Goal: Task Accomplishment & Management: Complete application form

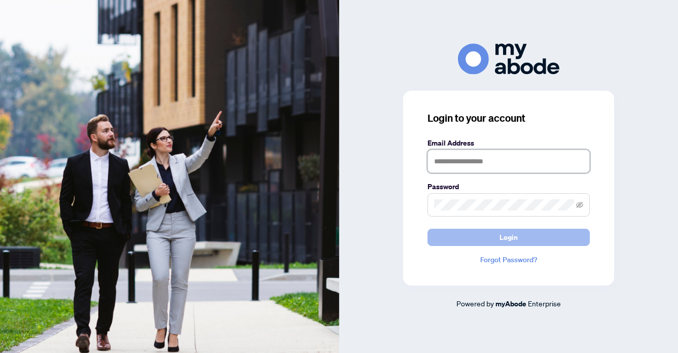
type input "**********"
click at [501, 230] on span "Login" at bounding box center [509, 237] width 18 height 16
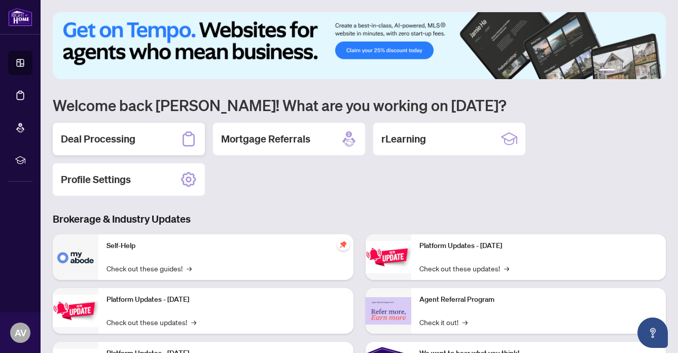
click at [103, 133] on h2 "Deal Processing" at bounding box center [98, 139] width 75 height 14
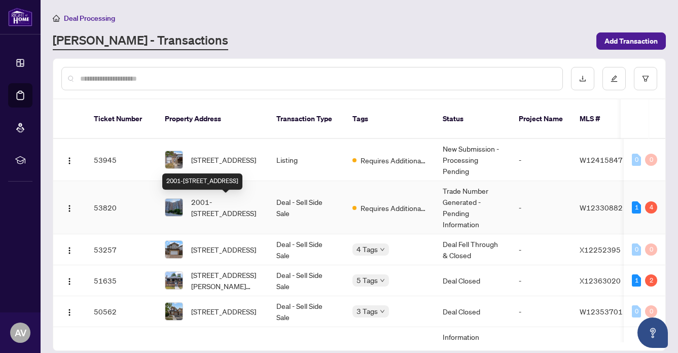
click at [220, 201] on span "2001-627 The West Mall, Toronto, Ontario M9C 4X5, Canada" at bounding box center [225, 207] width 69 height 22
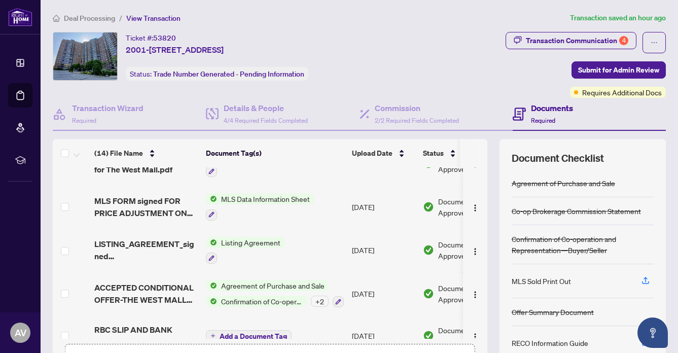
scroll to position [426, 0]
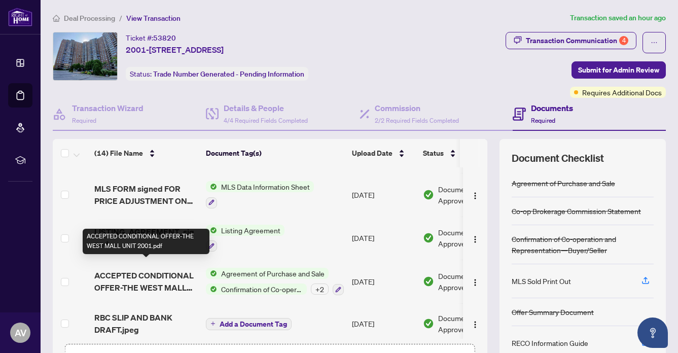
click at [170, 269] on span "ACCEPTED CONDITIONAL OFFER-THE WEST MALL UNIT 2001.pdf" at bounding box center [145, 281] width 103 height 24
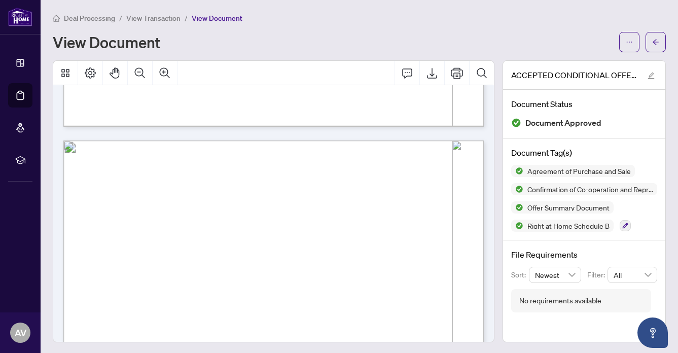
scroll to position [1046, 0]
click at [432, 72] on icon "Export" at bounding box center [432, 73] width 10 height 11
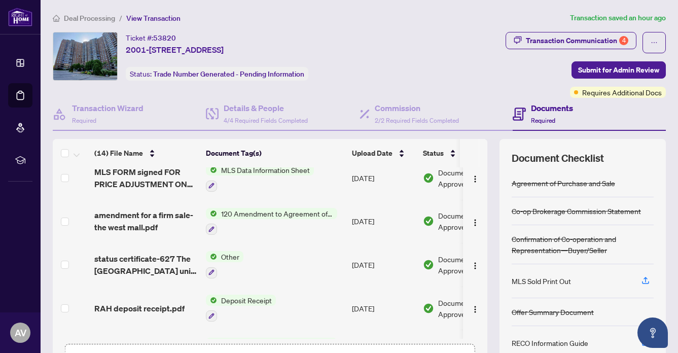
scroll to position [228, 0]
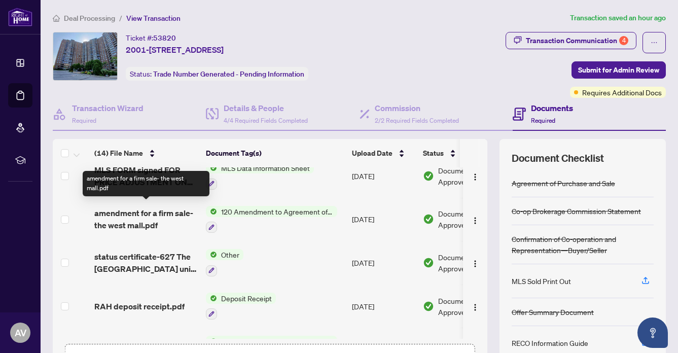
click at [183, 209] on span "amendment for a firm sale- the west mall.pdf" at bounding box center [145, 219] width 103 height 24
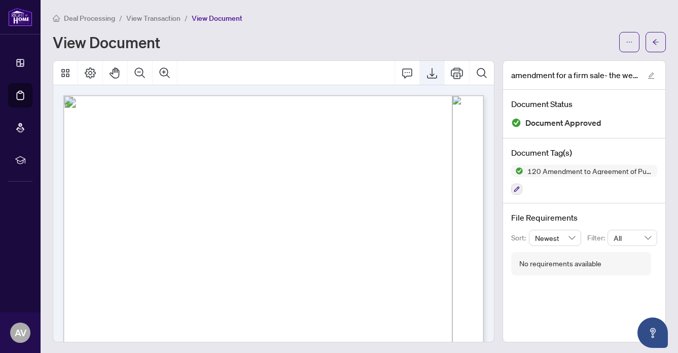
click at [429, 74] on icon "Export" at bounding box center [432, 73] width 12 height 12
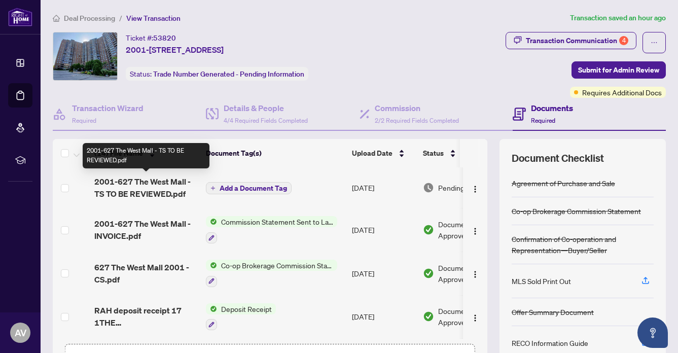
click at [159, 186] on span "2001-627 The West Mall - TS TO BE REVIEWED.pdf" at bounding box center [145, 187] width 103 height 24
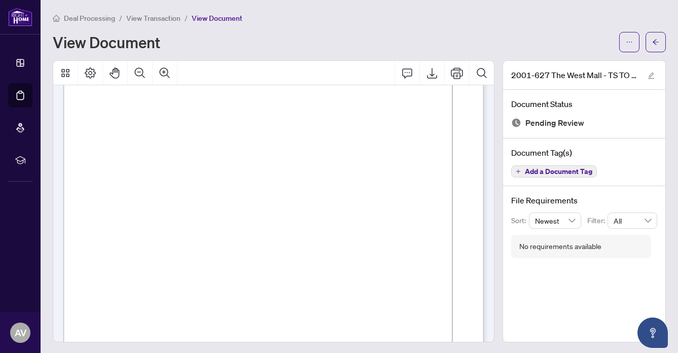
scroll to position [77, 0]
click at [429, 70] on icon "Export" at bounding box center [432, 73] width 12 height 12
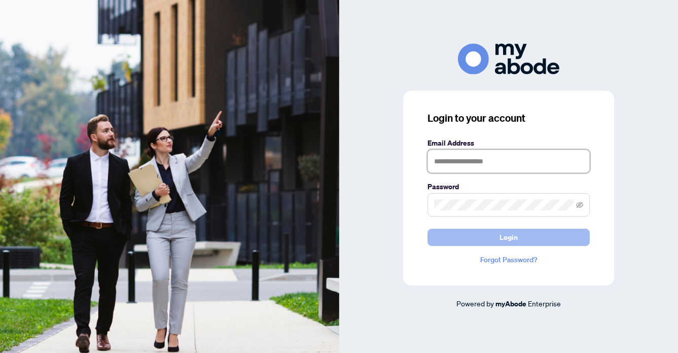
type input "**********"
click at [521, 235] on button "Login" at bounding box center [509, 237] width 162 height 17
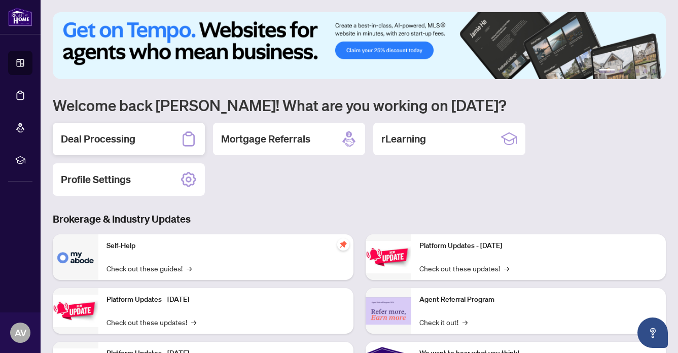
click at [84, 135] on h2 "Deal Processing" at bounding box center [98, 139] width 75 height 14
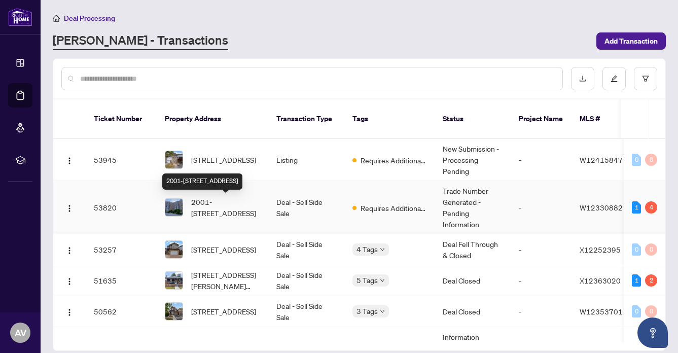
click at [235, 206] on span "2001-[STREET_ADDRESS]" at bounding box center [225, 207] width 69 height 22
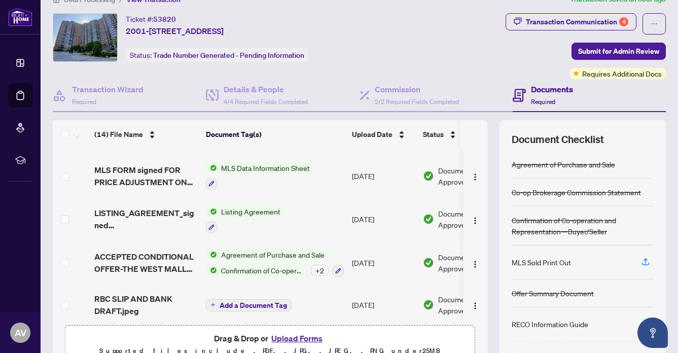
scroll to position [71, 0]
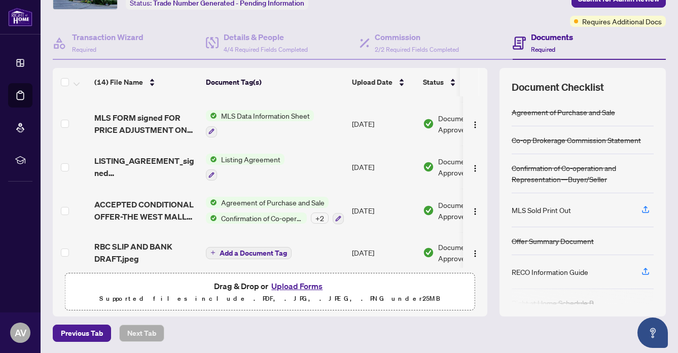
click at [290, 283] on button "Upload Forms" at bounding box center [296, 285] width 57 height 13
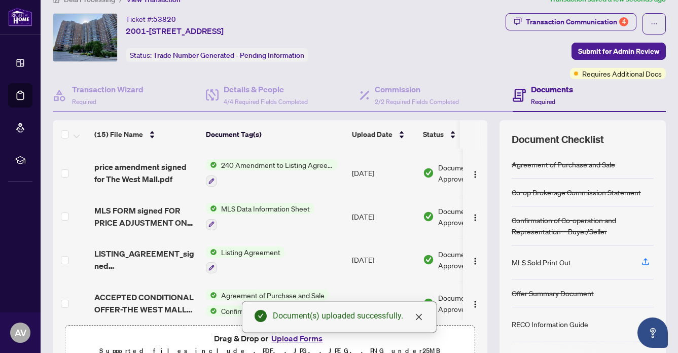
scroll to position [0, 0]
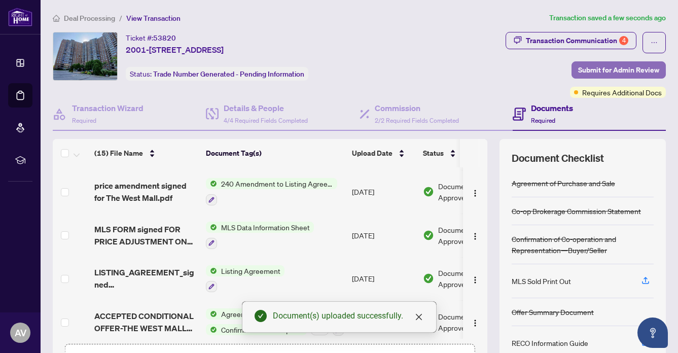
click at [617, 63] on span "Submit for Admin Review" at bounding box center [618, 70] width 81 height 16
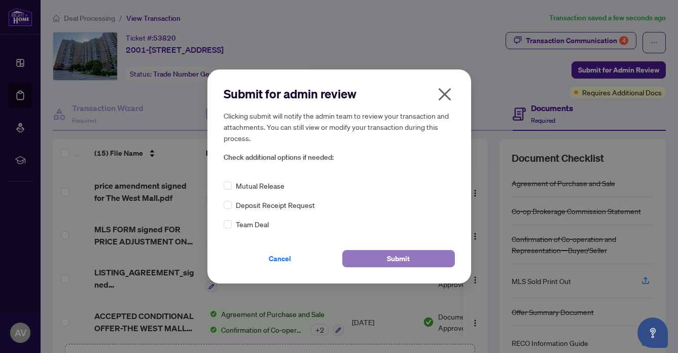
click at [411, 252] on button "Submit" at bounding box center [398, 258] width 113 height 17
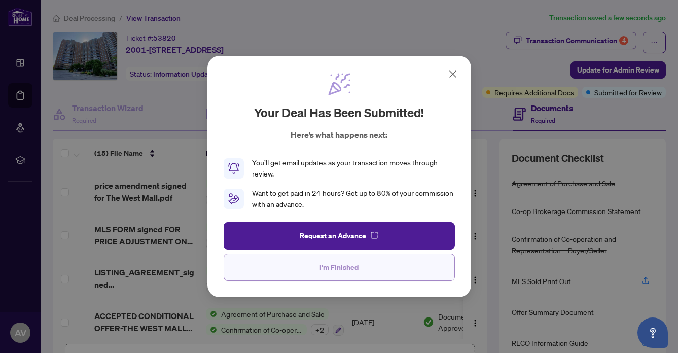
click at [362, 270] on button "I'm Finished" at bounding box center [339, 267] width 231 height 27
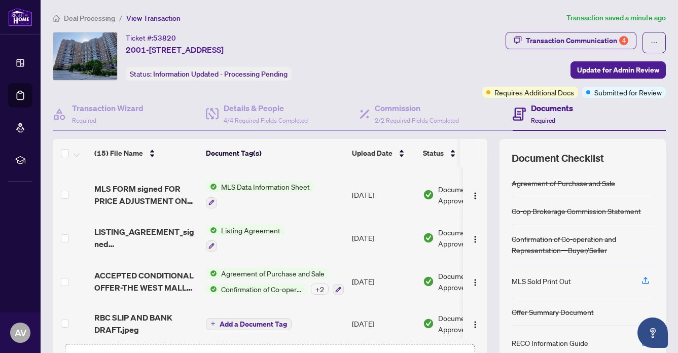
scroll to position [71, 0]
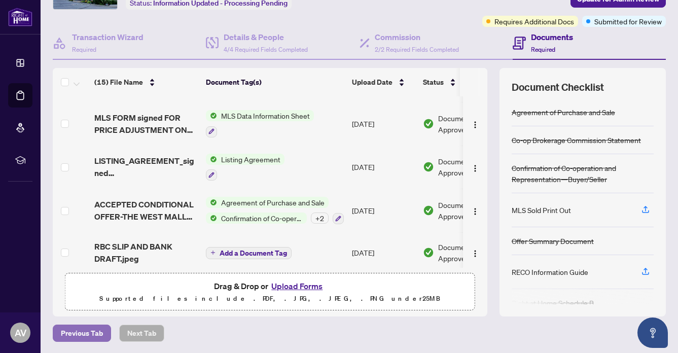
click at [59, 330] on button "Previous Tab" at bounding box center [82, 333] width 58 height 17
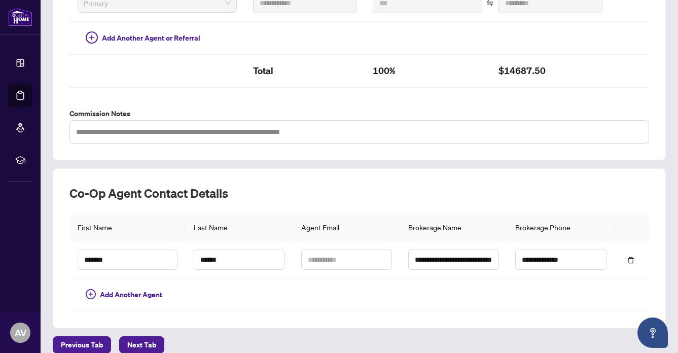
scroll to position [316, 0]
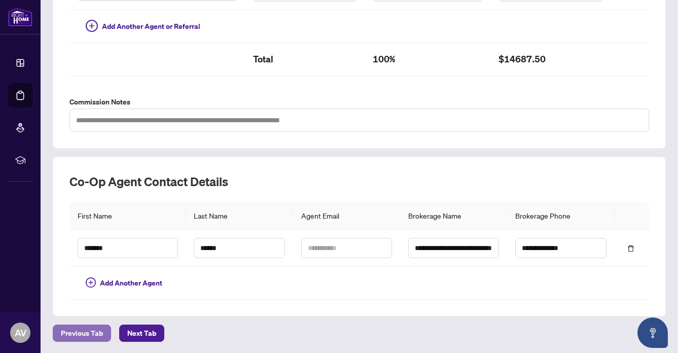
click at [79, 325] on span "Previous Tab" at bounding box center [82, 333] width 42 height 16
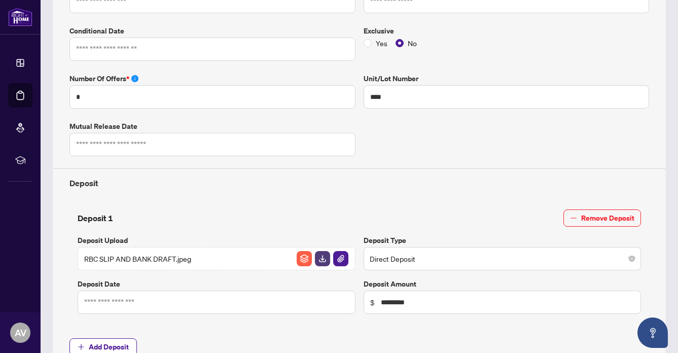
type input "**********"
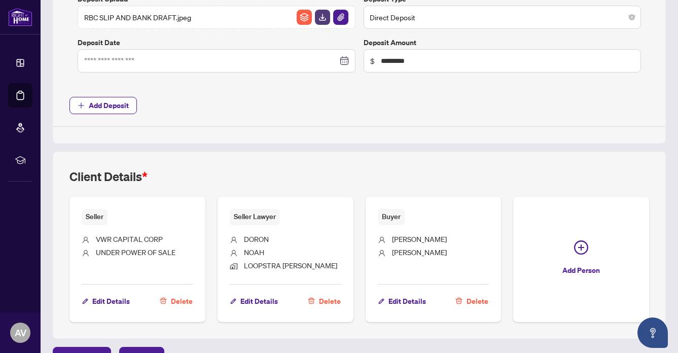
scroll to position [517, 0]
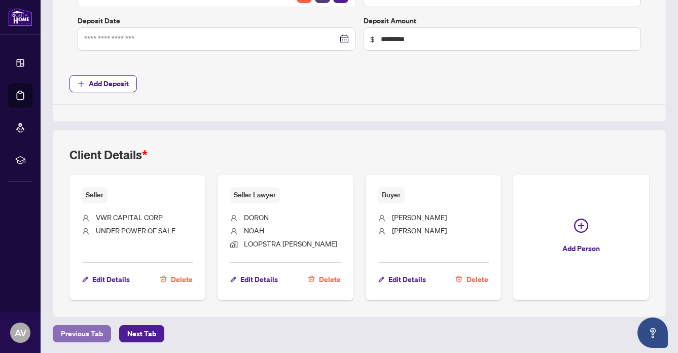
click at [72, 331] on span "Previous Tab" at bounding box center [82, 334] width 42 height 16
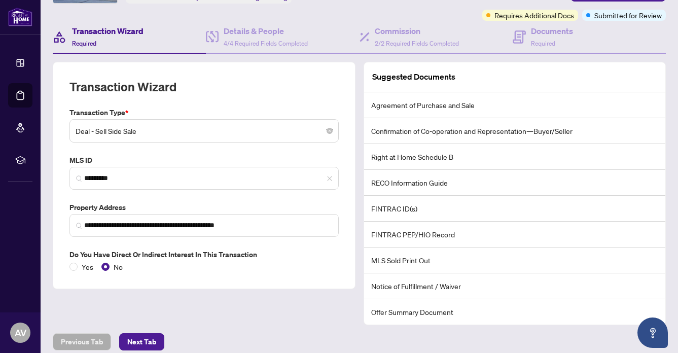
scroll to position [85, 0]
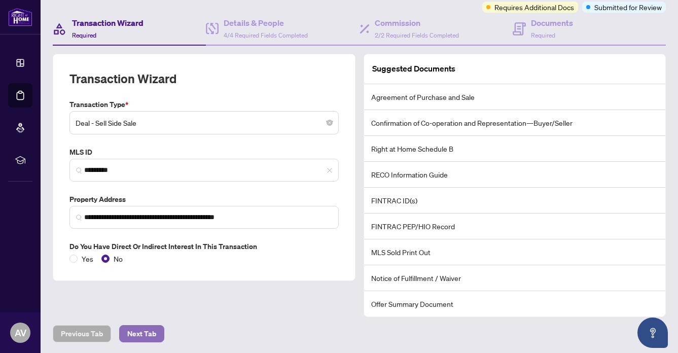
click at [141, 329] on span "Next Tab" at bounding box center [141, 334] width 29 height 16
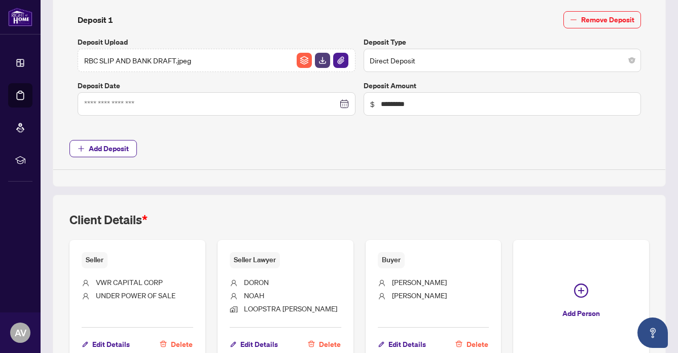
scroll to position [517, 0]
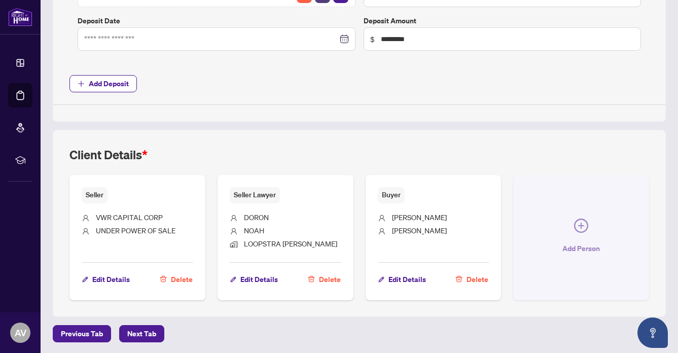
click at [578, 222] on icon "plus-circle" at bounding box center [581, 226] width 14 height 14
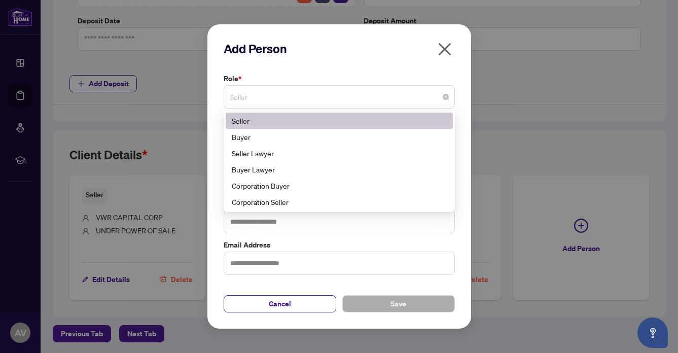
click at [255, 99] on span "Seller" at bounding box center [339, 96] width 219 height 19
click at [262, 167] on div "Buyer Lawyer" at bounding box center [339, 169] width 215 height 11
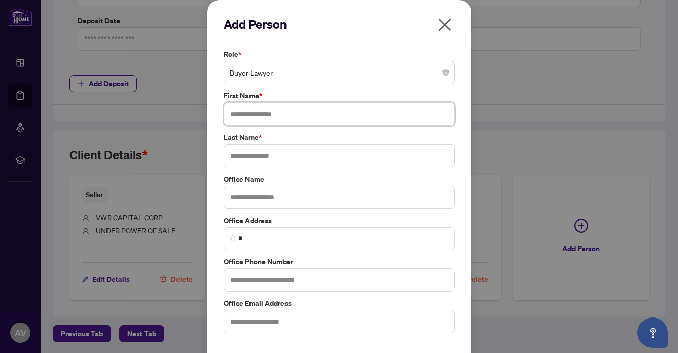
click at [235, 118] on input "text" at bounding box center [339, 113] width 231 height 23
click at [264, 194] on div "Office Name" at bounding box center [339, 191] width 237 height 36
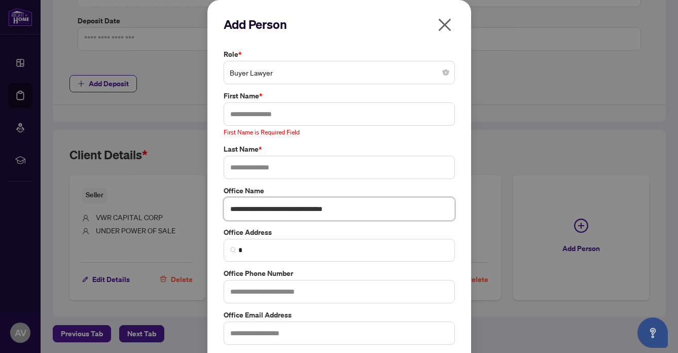
type input "**********"
click at [241, 289] on input "text" at bounding box center [339, 291] width 231 height 23
type input "**********"
click at [262, 163] on input "text" at bounding box center [339, 167] width 231 height 23
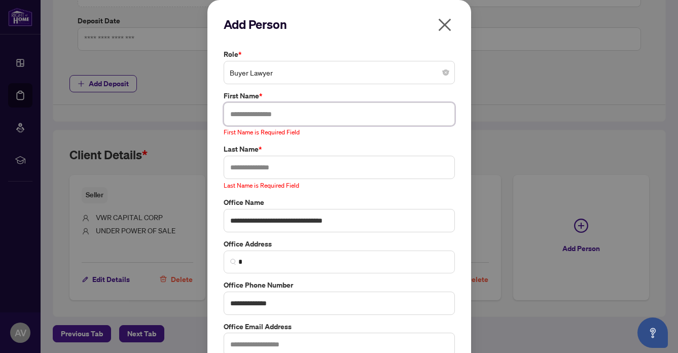
click at [244, 111] on input "text" at bounding box center [339, 113] width 231 height 23
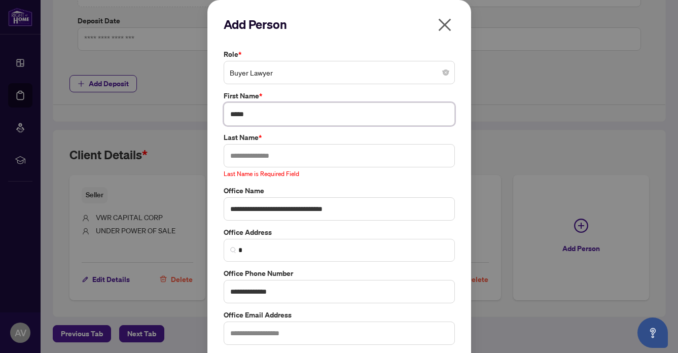
type input "*****"
click at [235, 155] on input "text" at bounding box center [339, 155] width 231 height 23
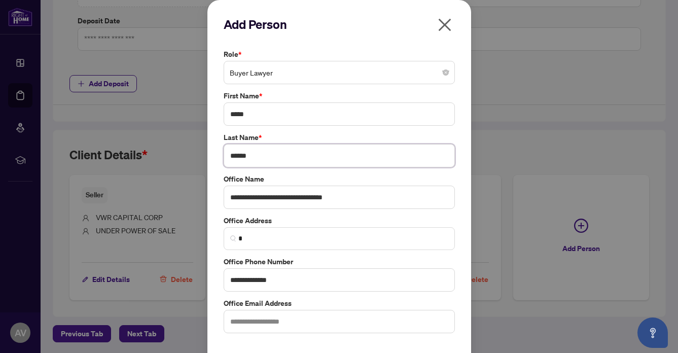
type input "******"
click at [405, 256] on label "Office Phone Number" at bounding box center [339, 261] width 231 height 11
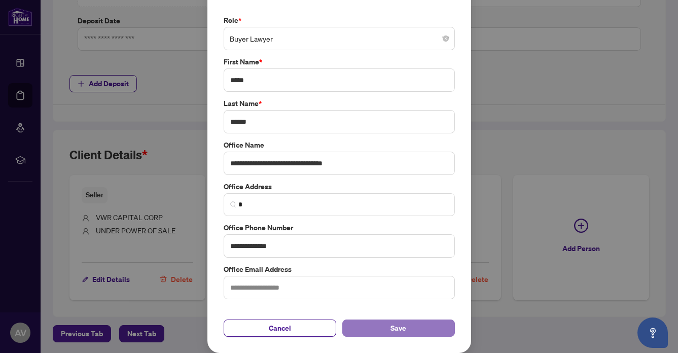
click at [393, 324] on span "Save" at bounding box center [399, 328] width 16 height 16
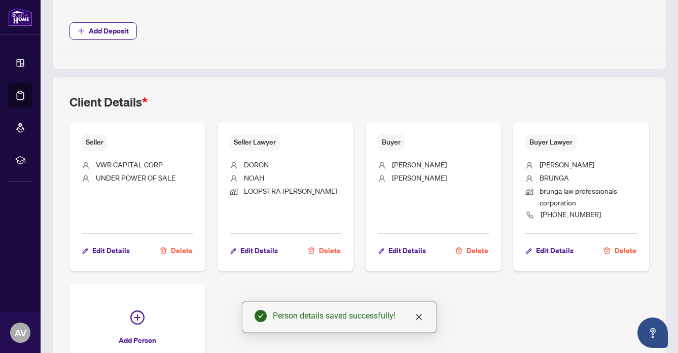
scroll to position [646, 0]
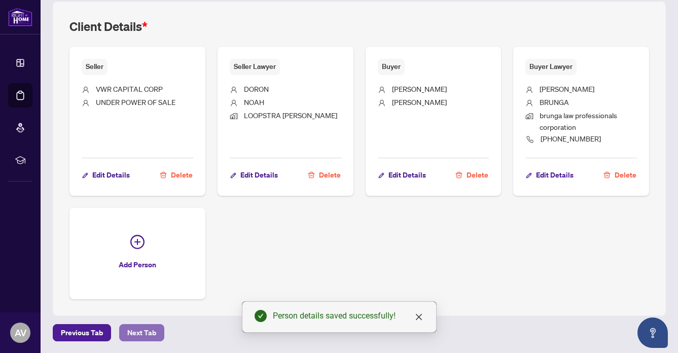
click at [142, 326] on span "Next Tab" at bounding box center [141, 333] width 29 height 16
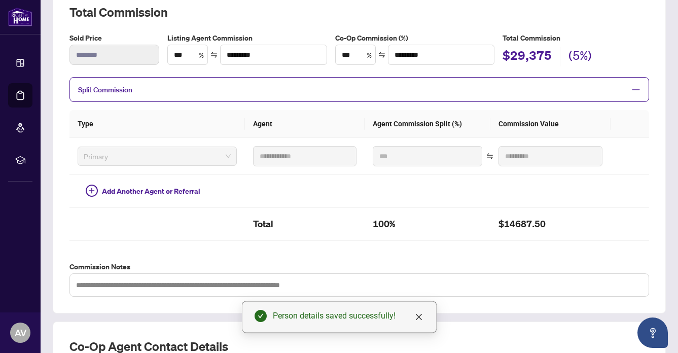
scroll to position [316, 0]
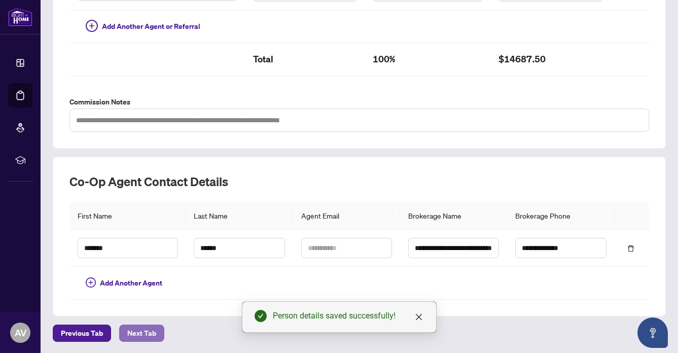
click at [142, 326] on span "Next Tab" at bounding box center [141, 333] width 29 height 16
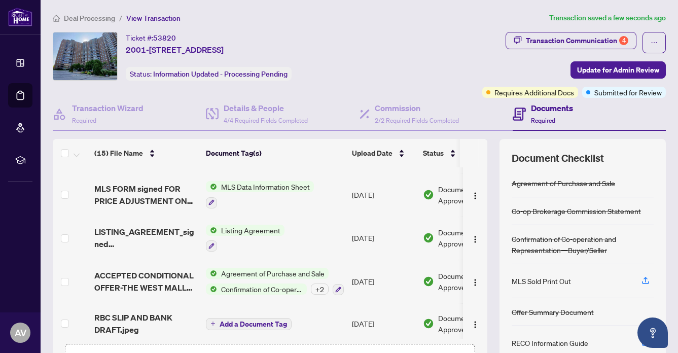
scroll to position [71, 0]
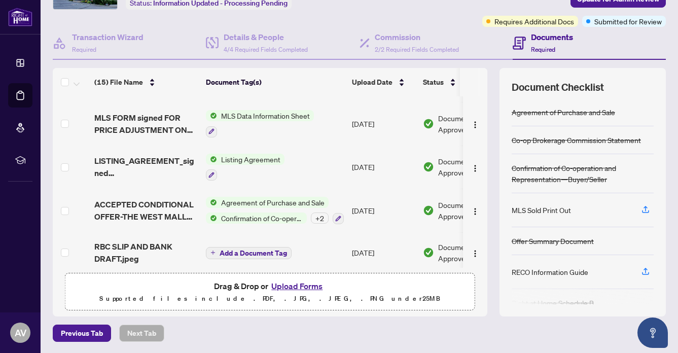
click at [294, 282] on button "Upload Forms" at bounding box center [296, 285] width 57 height 13
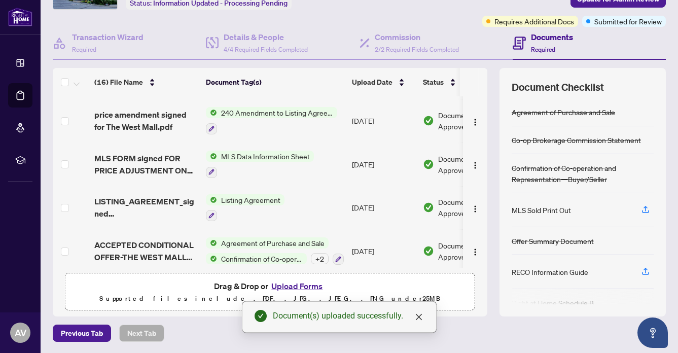
scroll to position [0, 0]
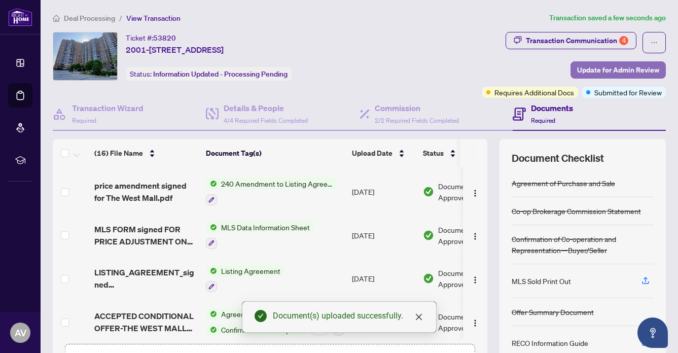
click at [610, 65] on span "Update for Admin Review" at bounding box center [618, 70] width 82 height 16
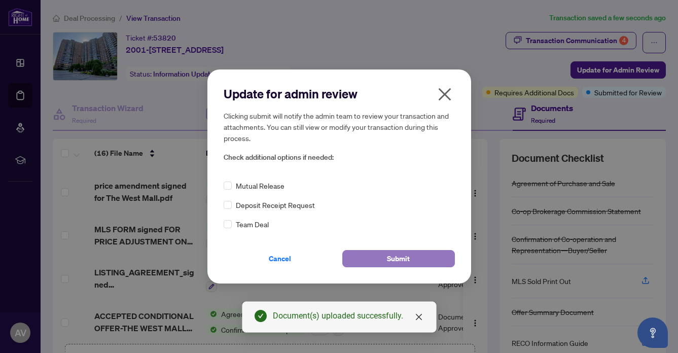
click at [403, 258] on span "Submit" at bounding box center [398, 259] width 23 height 16
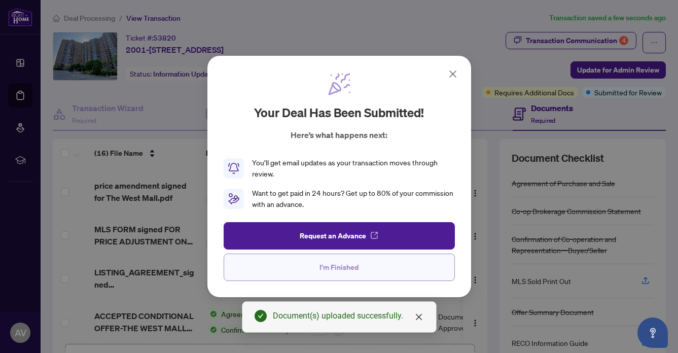
click at [339, 266] on span "I'm Finished" at bounding box center [339, 267] width 39 height 16
